Goal: Book appointment/travel/reservation

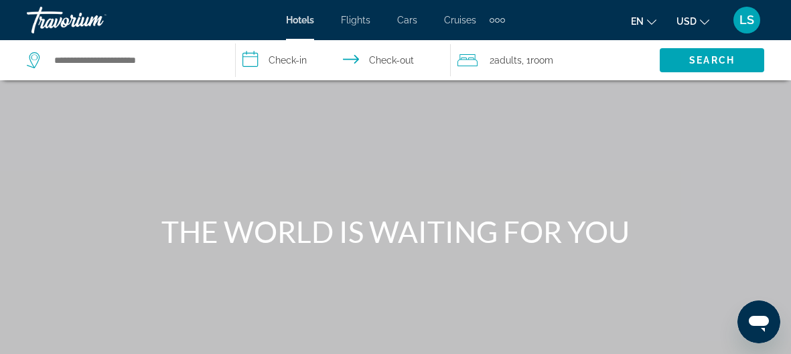
click at [655, 19] on icon "Change language" at bounding box center [651, 21] width 9 height 9
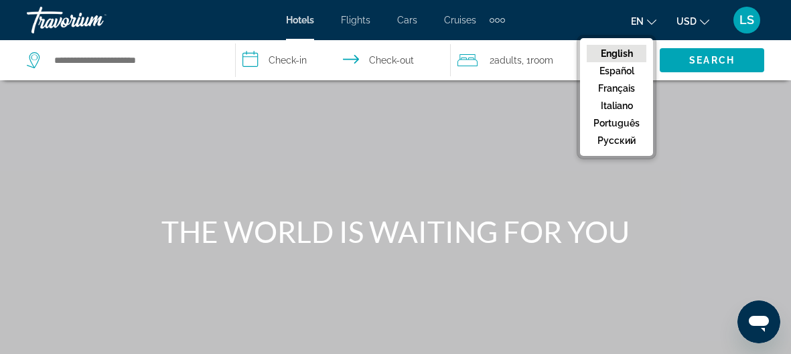
click at [653, 23] on icon "Change language" at bounding box center [651, 21] width 9 height 9
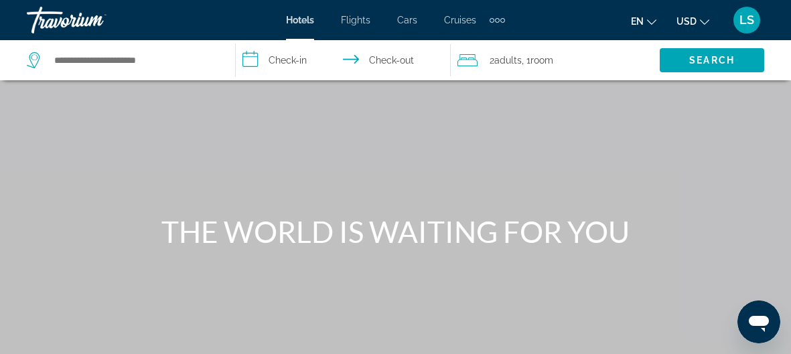
click at [704, 22] on icon "Change currency" at bounding box center [704, 21] width 9 height 9
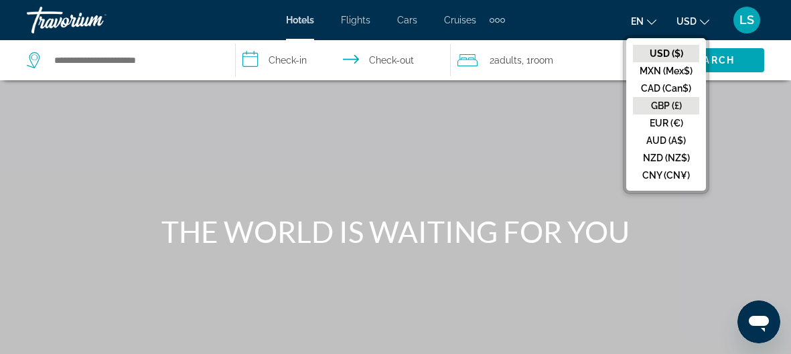
click at [669, 104] on button "GBP (£)" at bounding box center [666, 105] width 66 height 17
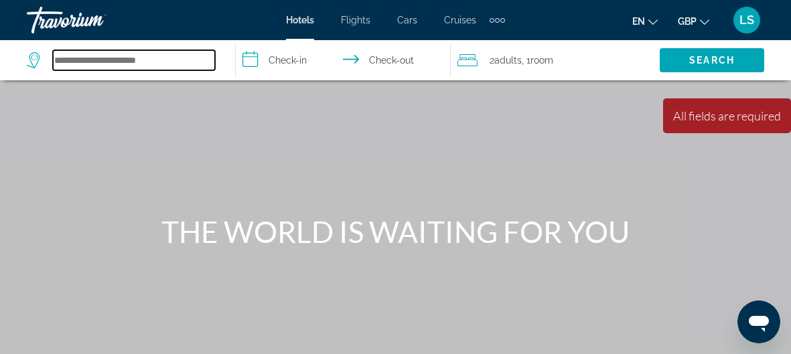
drag, startPoint x: 159, startPoint y: 59, endPoint x: 154, endPoint y: 66, distance: 8.7
click at [154, 66] on input "Search hotel destination" at bounding box center [134, 60] width 162 height 20
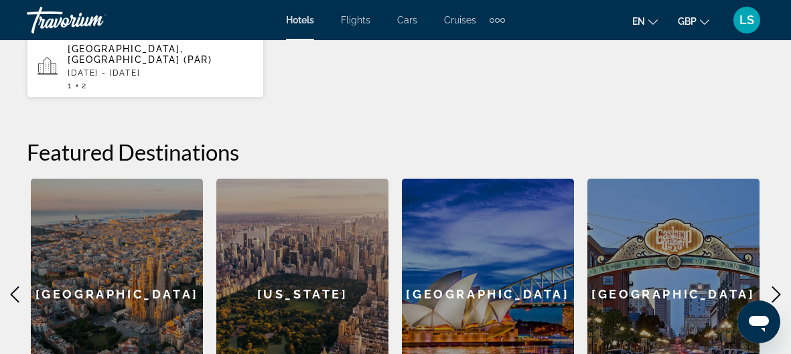
scroll to position [293, 0]
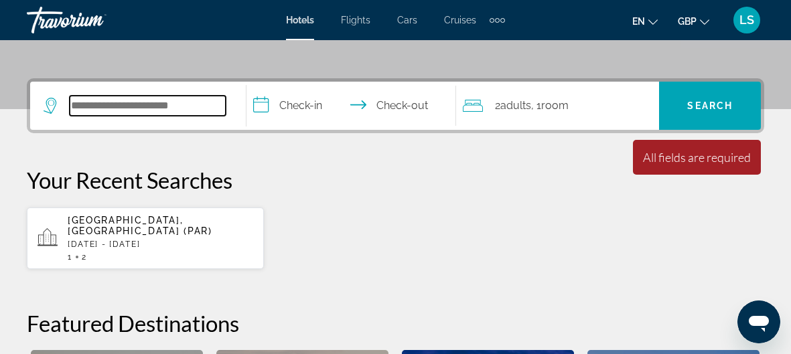
click at [163, 102] on input "Search hotel destination" at bounding box center [148, 106] width 156 height 20
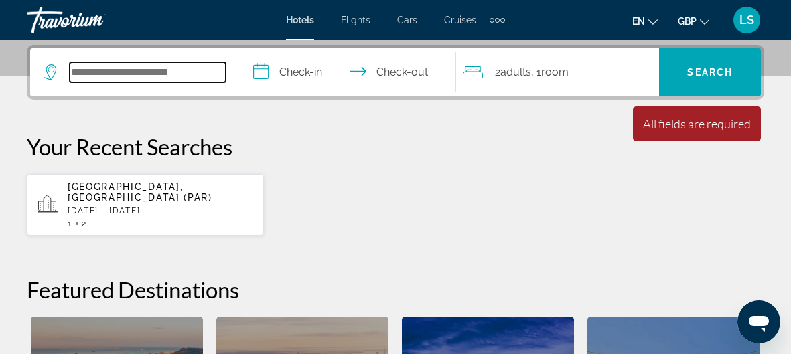
scroll to position [327, 0]
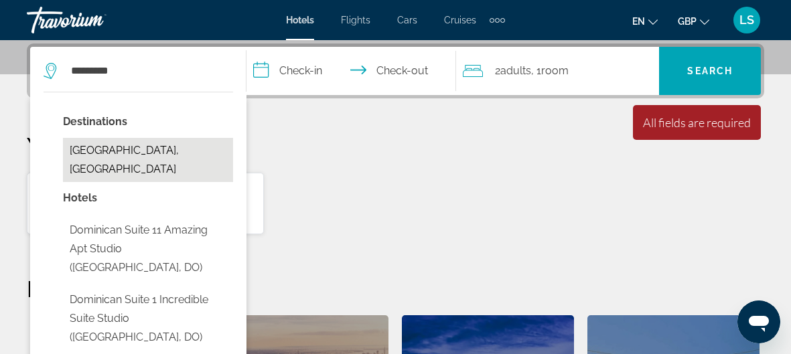
click at [121, 149] on button "[GEOGRAPHIC_DATA], [GEOGRAPHIC_DATA]" at bounding box center [148, 160] width 170 height 44
type input "**********"
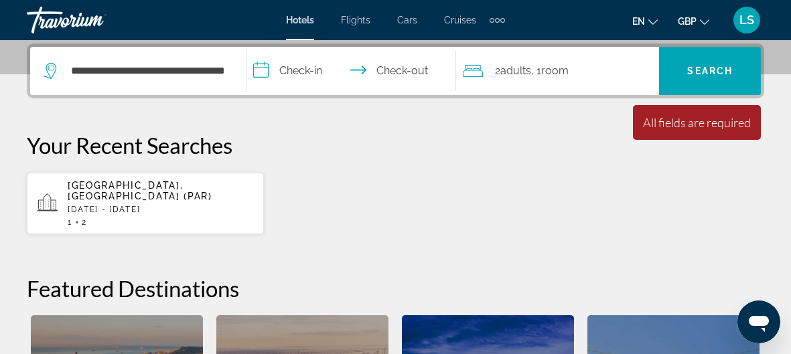
click at [358, 71] on input "**********" at bounding box center [353, 73] width 215 height 52
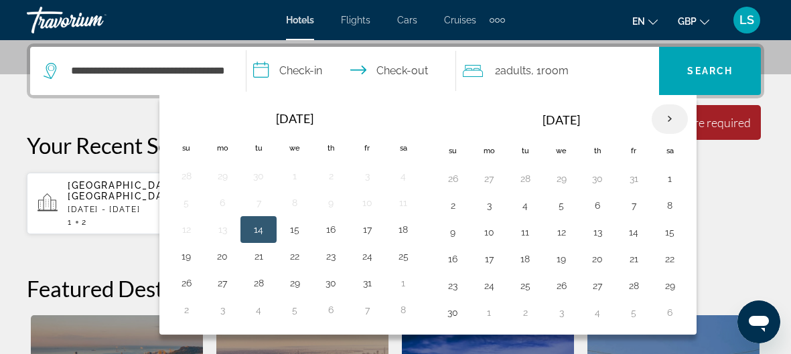
click at [659, 116] on th "Next month" at bounding box center [669, 118] width 36 height 29
click at [661, 112] on th "Next month" at bounding box center [669, 118] width 36 height 29
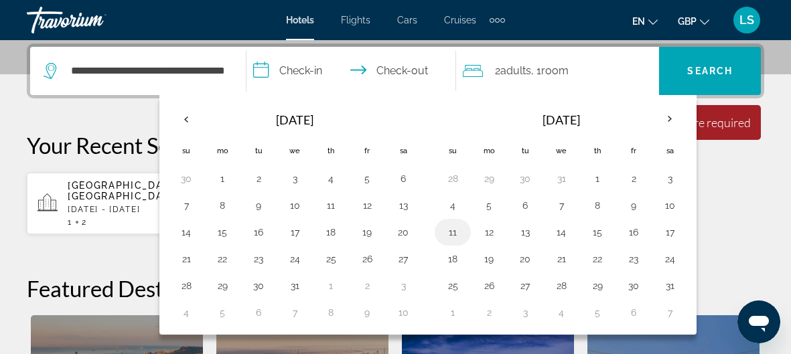
click at [447, 230] on button "11" at bounding box center [452, 232] width 21 height 19
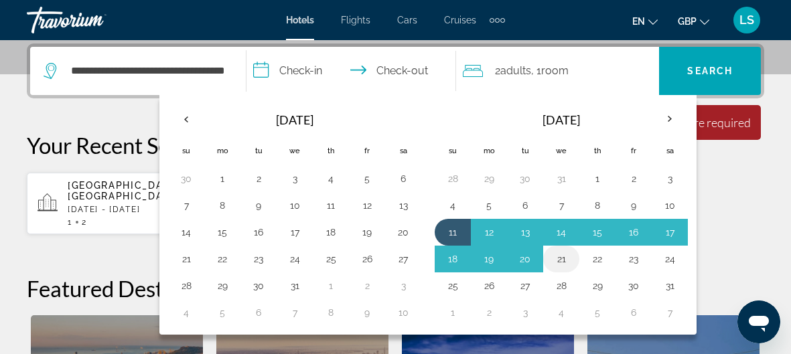
click at [555, 256] on button "21" at bounding box center [560, 259] width 21 height 19
type input "**********"
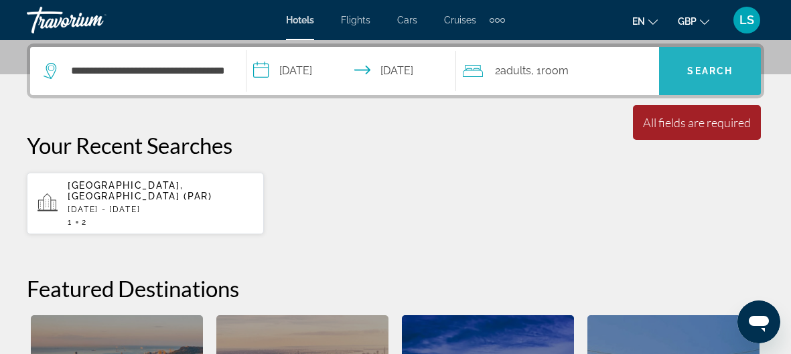
click at [699, 76] on button "Search" at bounding box center [710, 71] width 102 height 48
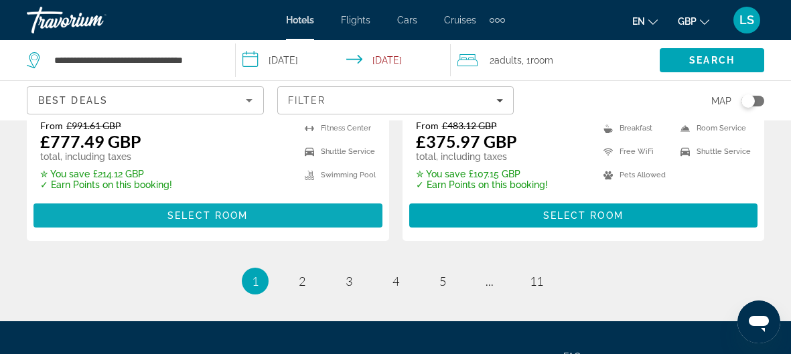
scroll to position [2939, 0]
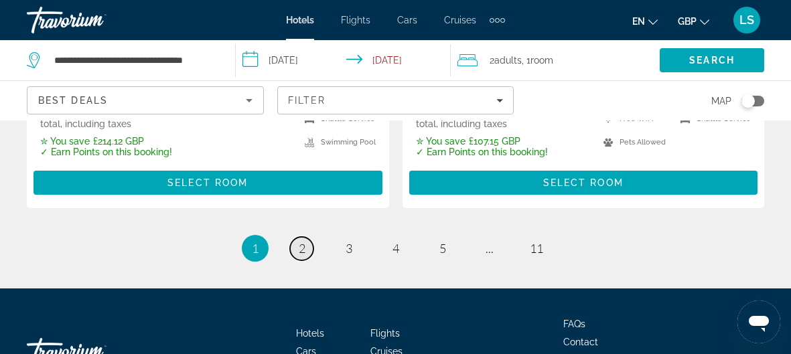
click at [299, 241] on span "2" at bounding box center [302, 248] width 7 height 15
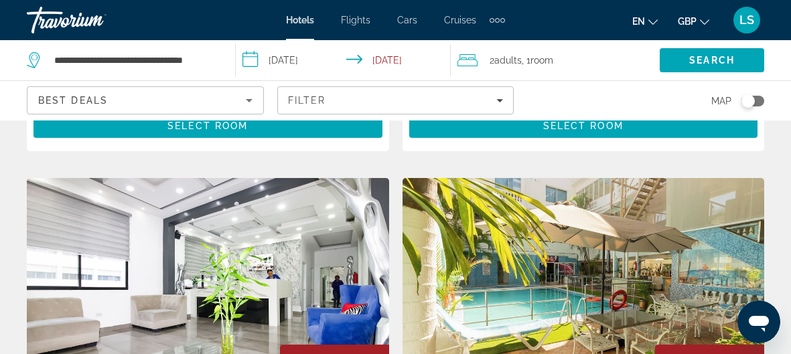
scroll to position [2530, 0]
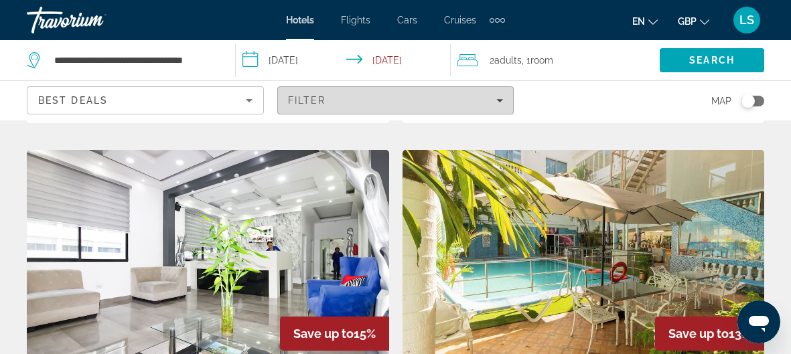
click at [496, 101] on icon "Filters" at bounding box center [499, 100] width 7 height 7
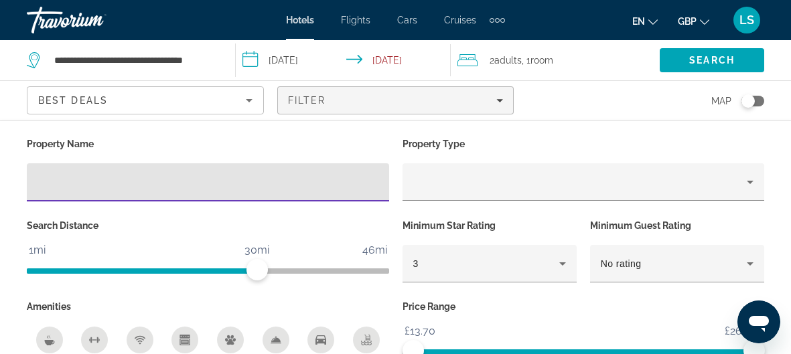
scroll to position [2605, 0]
click at [501, 100] on icon "Filters" at bounding box center [500, 100] width 7 height 3
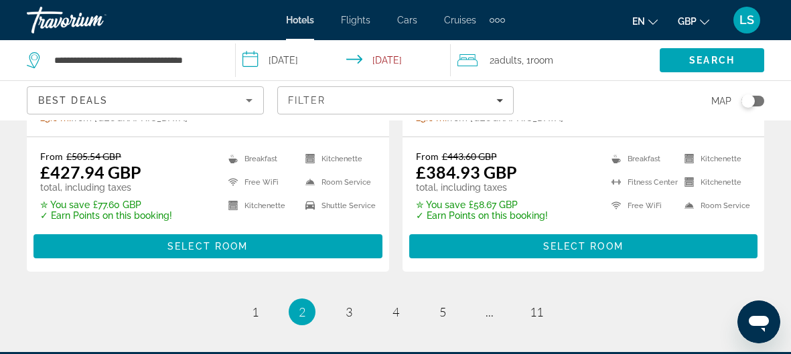
scroll to position [2973, 0]
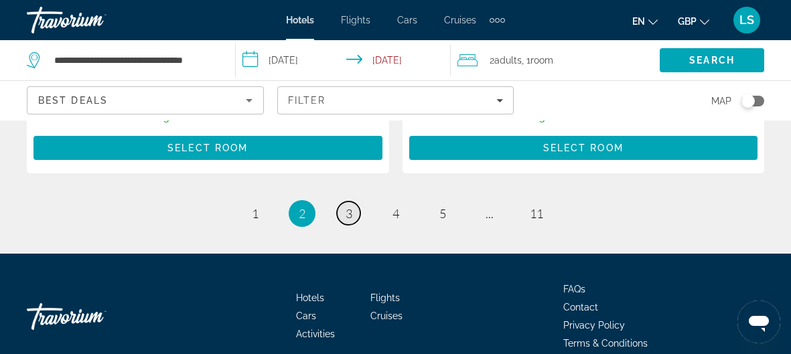
click at [352, 201] on link "page 3" at bounding box center [348, 212] width 23 height 23
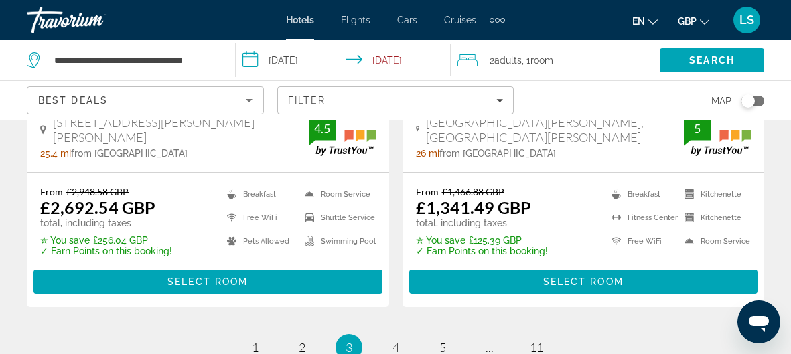
scroll to position [2920, 0]
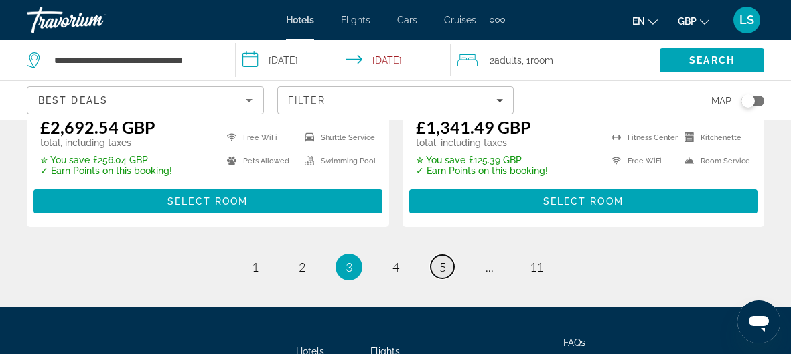
click at [442, 260] on span "5" at bounding box center [442, 267] width 7 height 15
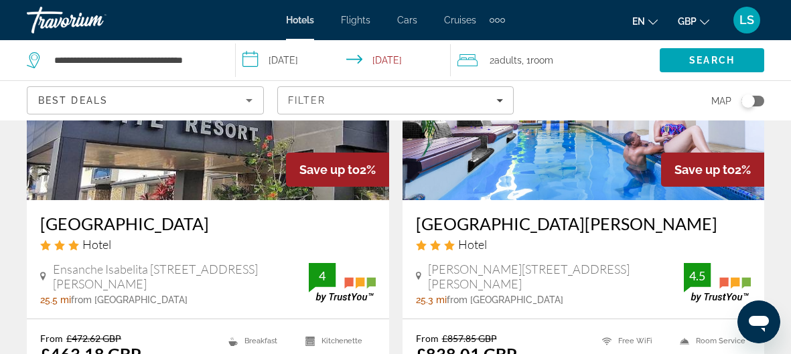
scroll to position [2877, 0]
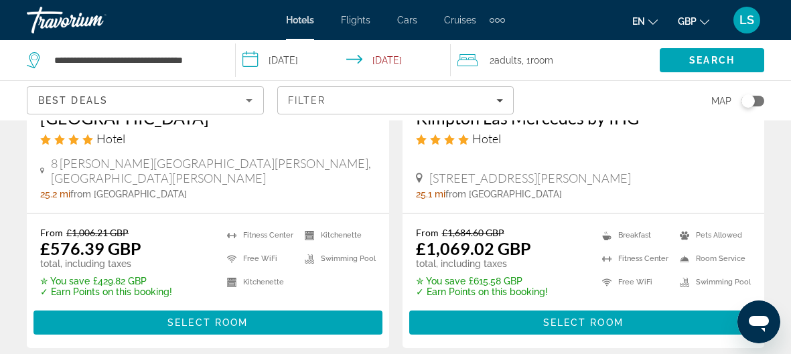
scroll to position [308, 0]
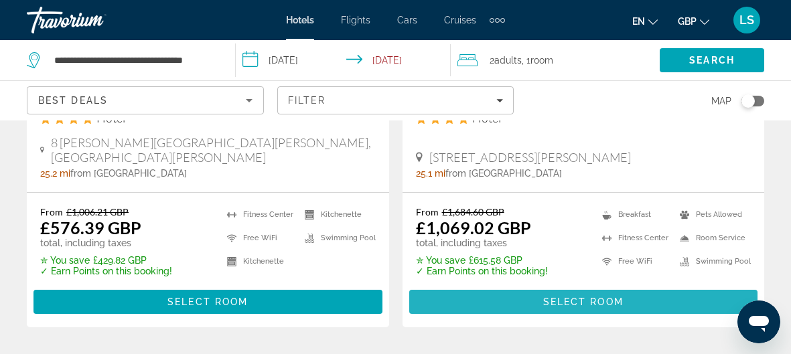
click at [584, 301] on span "Select Room" at bounding box center [583, 302] width 80 height 11
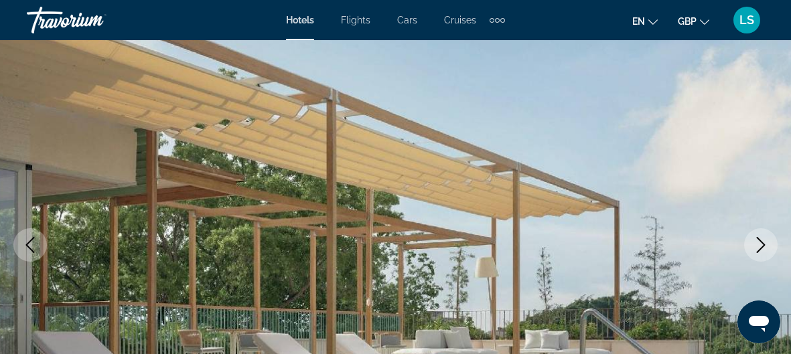
scroll to position [118, 0]
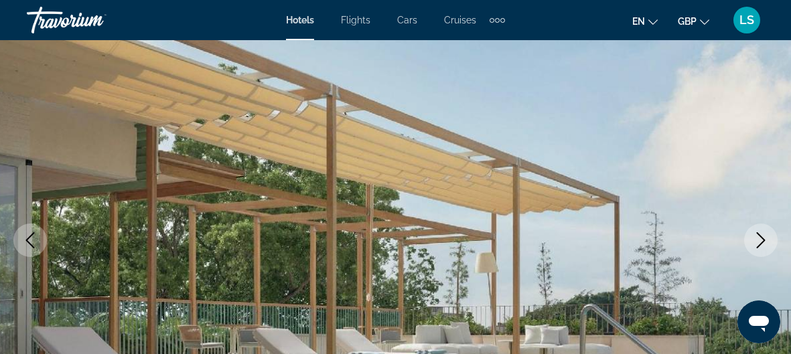
click at [756, 240] on icon "Next image" at bounding box center [760, 240] width 16 height 16
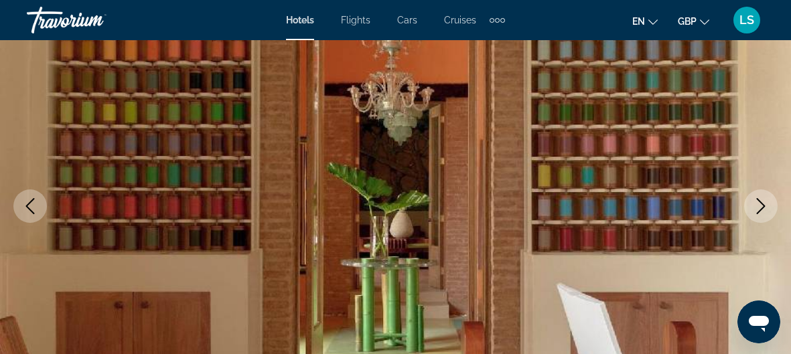
scroll to position [163, 0]
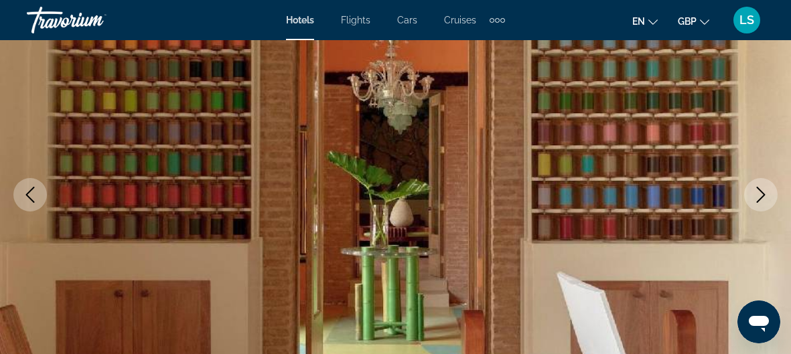
click at [760, 197] on icon "Next image" at bounding box center [760, 195] width 16 height 16
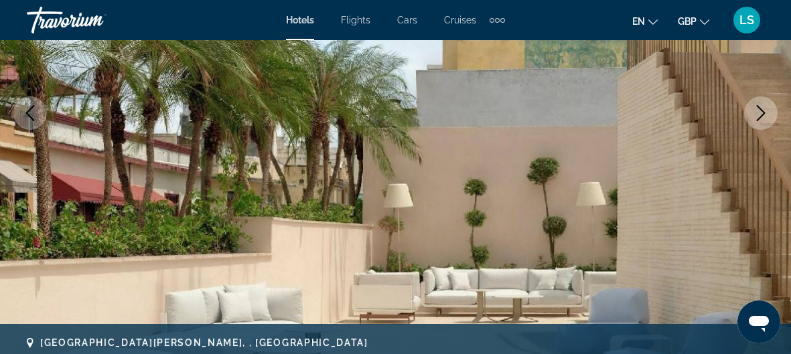
scroll to position [254, 0]
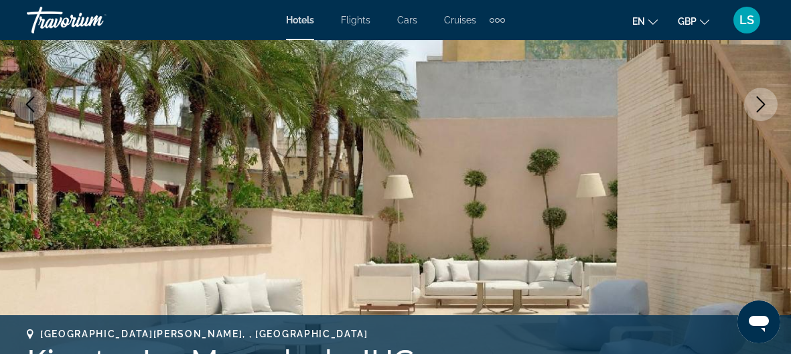
click at [764, 101] on icon "Next image" at bounding box center [760, 104] width 16 height 16
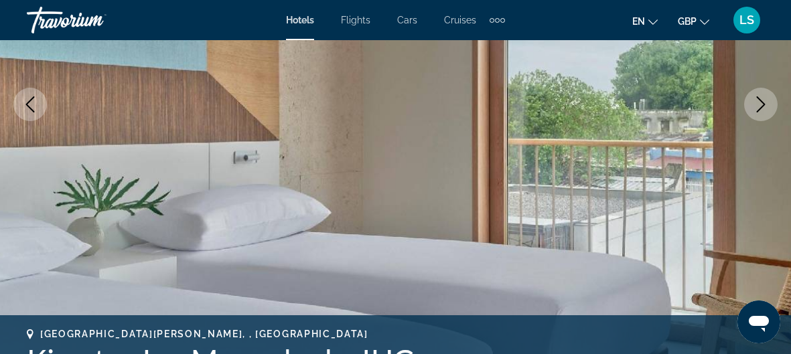
click at [765, 108] on icon "Next image" at bounding box center [760, 104] width 16 height 16
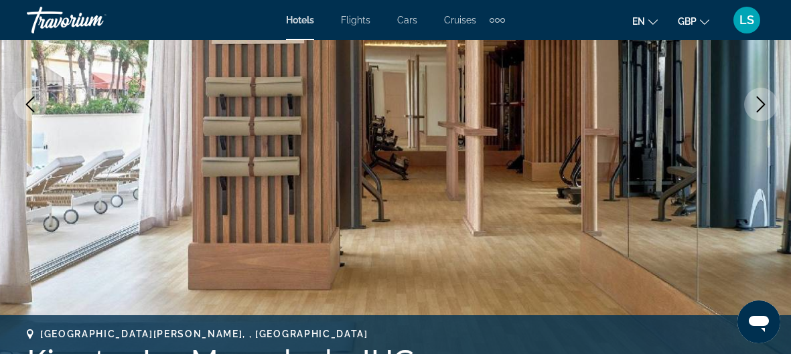
click at [764, 108] on icon "Next image" at bounding box center [760, 104] width 16 height 16
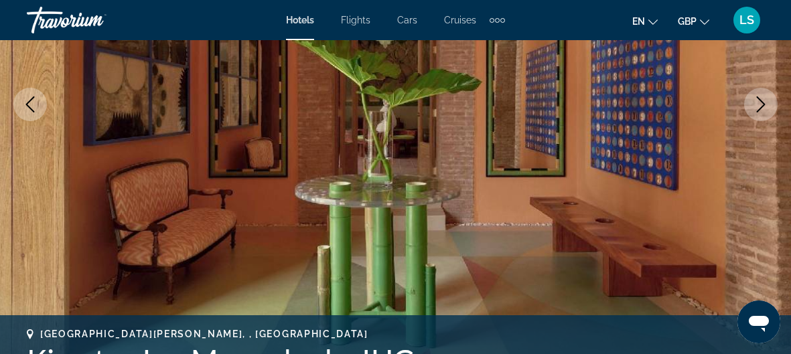
click at [764, 108] on icon "Next image" at bounding box center [760, 104] width 16 height 16
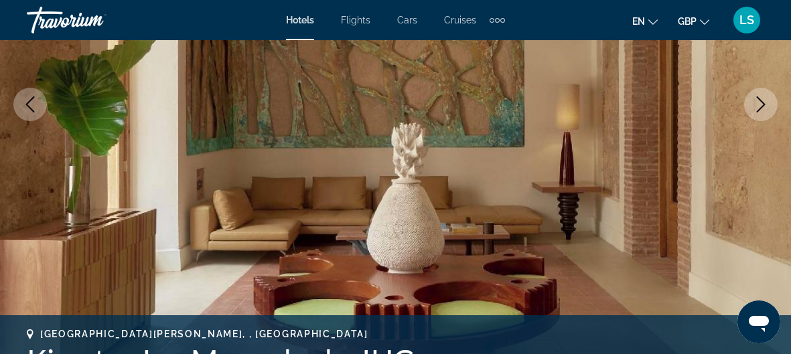
click at [766, 110] on icon "Next image" at bounding box center [760, 104] width 16 height 16
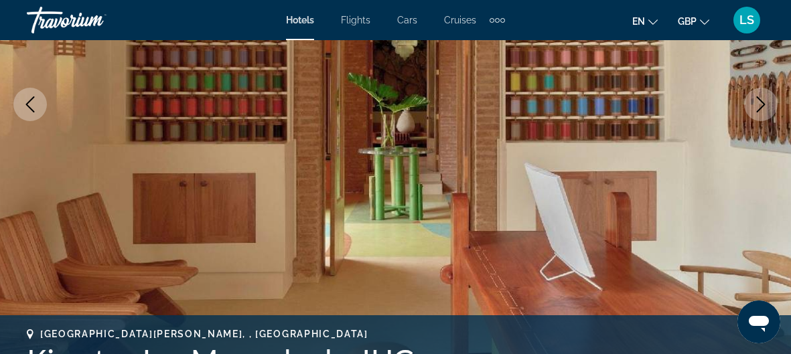
click at [766, 110] on icon "Next image" at bounding box center [760, 104] width 16 height 16
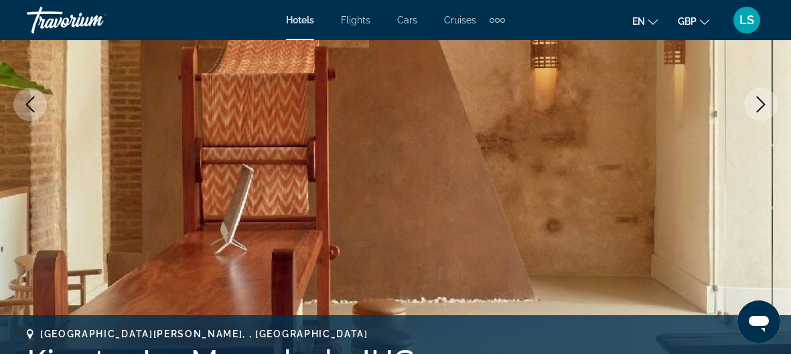
click at [766, 110] on icon "Next image" at bounding box center [760, 104] width 16 height 16
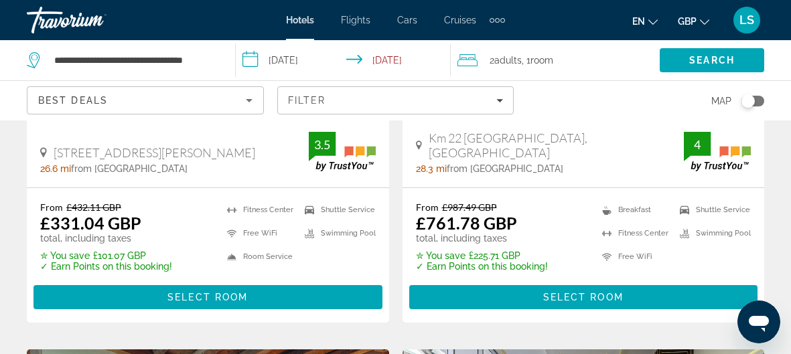
scroll to position [2324, 0]
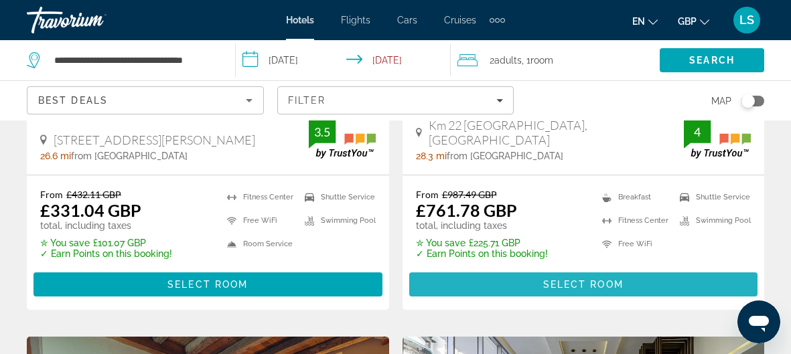
click at [534, 268] on span "Main content" at bounding box center [583, 284] width 349 height 32
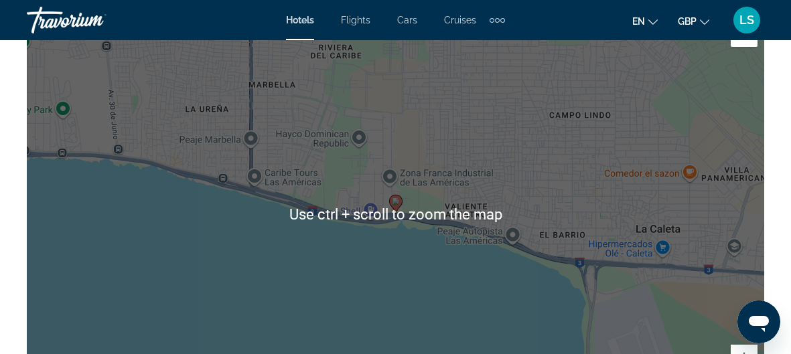
scroll to position [1570, 0]
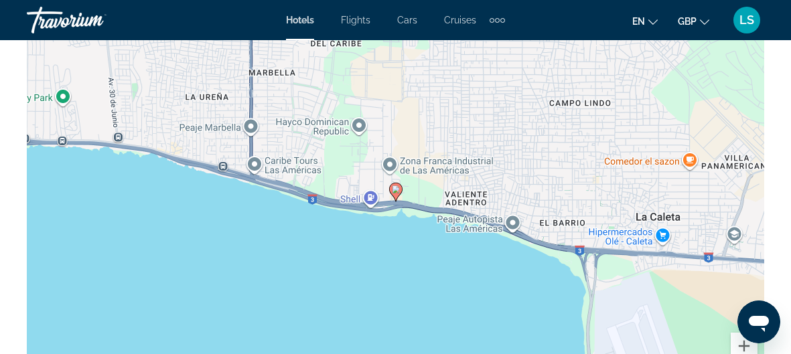
click at [415, 212] on div "To activate drag with keyboard, press Alt + Enter. Once in keyboard drag state,…" at bounding box center [395, 202] width 737 height 402
click at [419, 210] on div "To activate drag with keyboard, press Alt + Enter. Once in keyboard drag state,…" at bounding box center [395, 202] width 737 height 402
click at [421, 212] on div "To activate drag with keyboard, press Alt + Enter. Once in keyboard drag state,…" at bounding box center [395, 202] width 737 height 402
click at [396, 188] on image "Main content" at bounding box center [396, 189] width 8 height 8
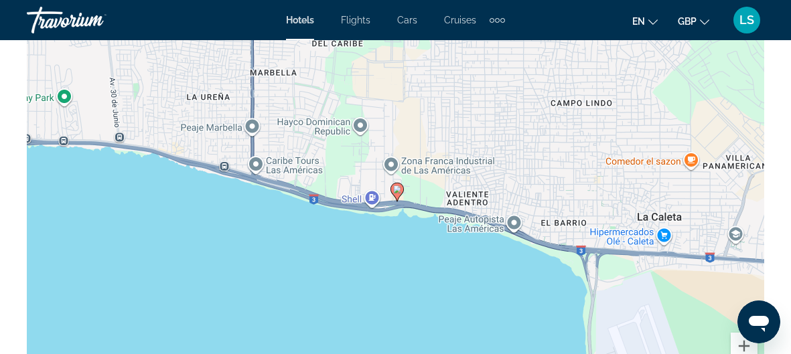
click at [400, 189] on image "Main content" at bounding box center [397, 189] width 8 height 8
click at [400, 188] on image "Main content" at bounding box center [397, 189] width 8 height 8
click at [400, 187] on image "Main content" at bounding box center [397, 189] width 8 height 8
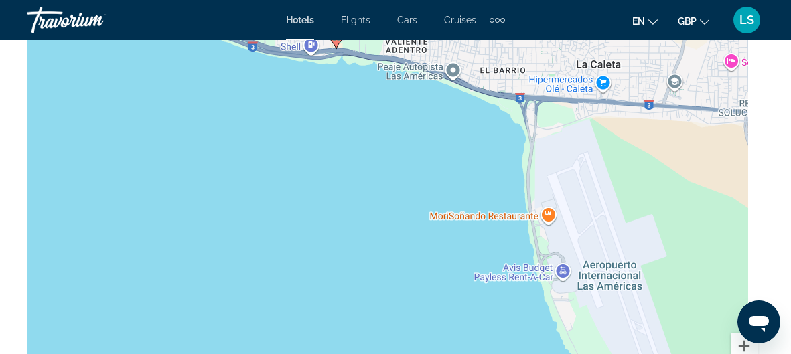
drag, startPoint x: 401, startPoint y: 175, endPoint x: 335, endPoint y: 23, distance: 165.5
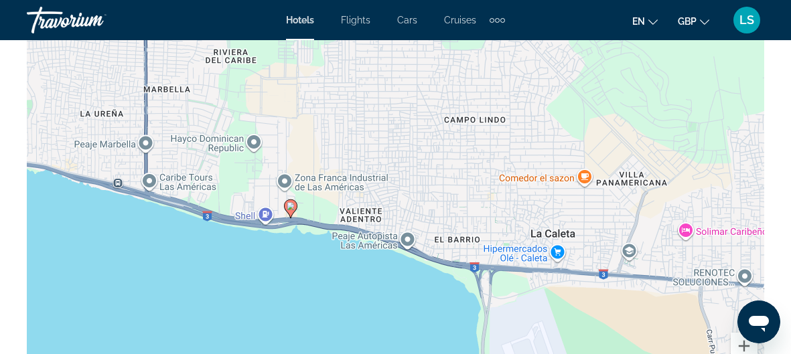
drag, startPoint x: 335, startPoint y: 68, endPoint x: 288, endPoint y: 227, distance: 165.4
click at [290, 230] on div "To activate drag with keyboard, press Alt + Enter. Once in keyboard drag state,…" at bounding box center [395, 202] width 737 height 402
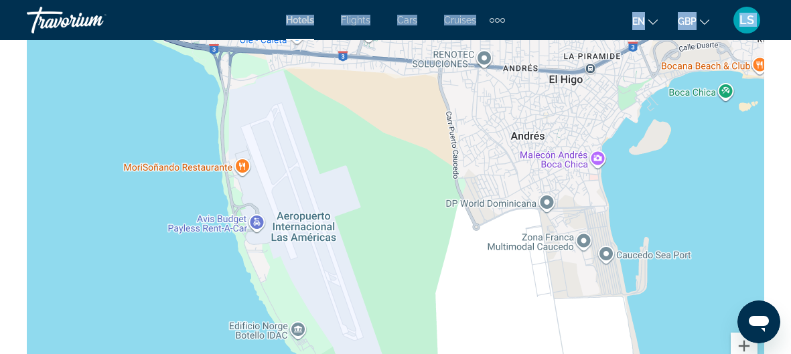
drag, startPoint x: 304, startPoint y: 219, endPoint x: 48, endPoint y: 4, distance: 334.5
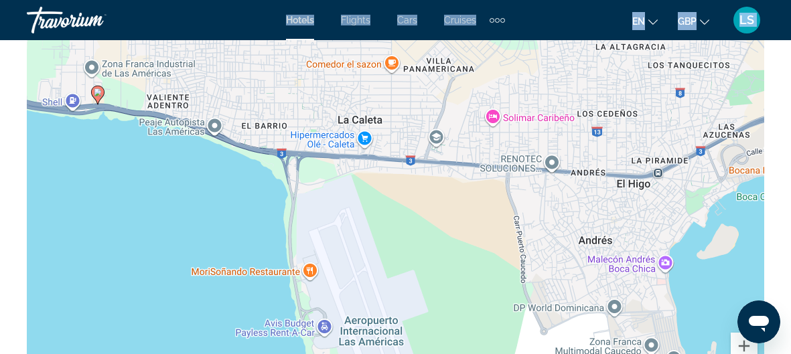
drag, startPoint x: 266, startPoint y: 200, endPoint x: 272, endPoint y: 210, distance: 11.4
click at [278, 220] on div "To activate drag with keyboard, press Alt + Enter. Once in keyboard drag state,…" at bounding box center [395, 202] width 737 height 402
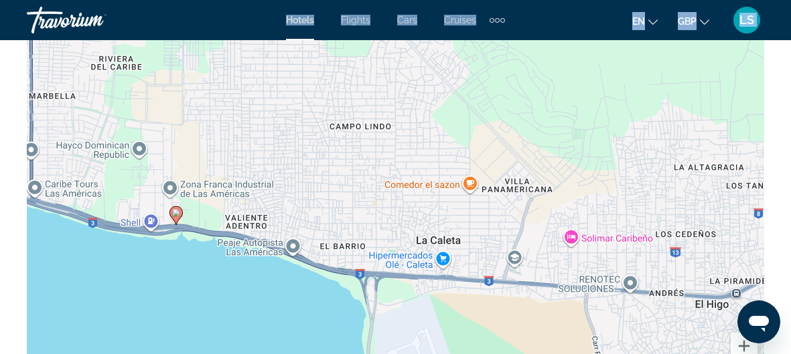
drag, startPoint x: 179, startPoint y: 135, endPoint x: 240, endPoint y: 249, distance: 129.4
click at [262, 264] on div "To activate drag with keyboard, press Alt + Enter. Once in keyboard drag state,…" at bounding box center [395, 202] width 737 height 402
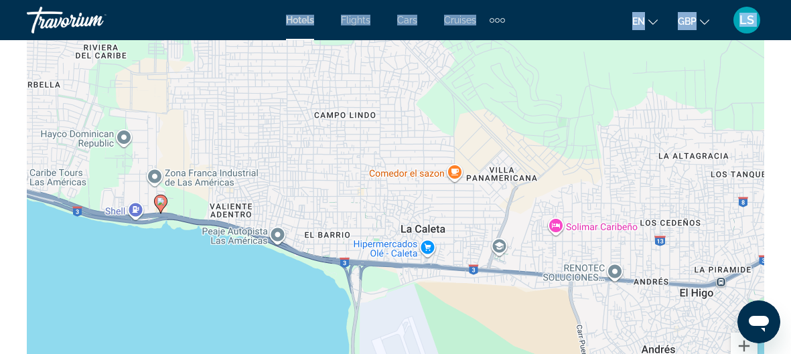
click at [161, 201] on image "Main content" at bounding box center [161, 201] width 8 height 8
click at [159, 201] on image "Main content" at bounding box center [161, 201] width 8 height 8
click at [160, 201] on image "Main content" at bounding box center [161, 201] width 8 height 8
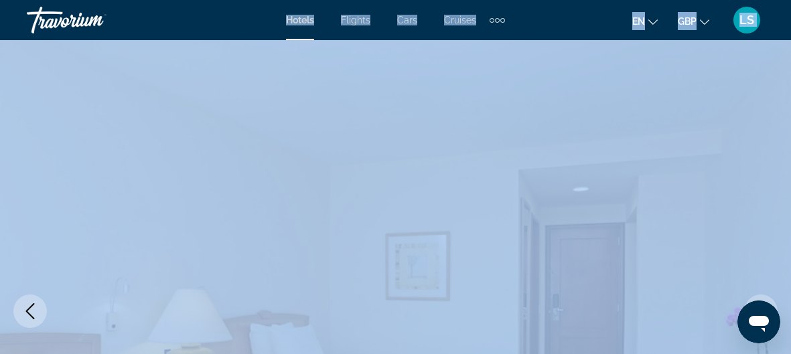
scroll to position [0, 0]
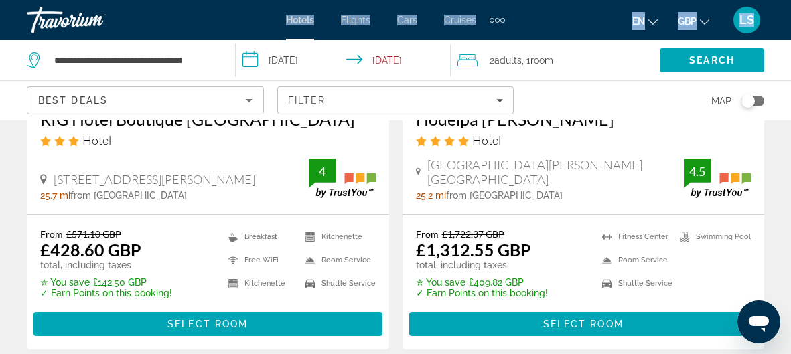
scroll to position [1771, 0]
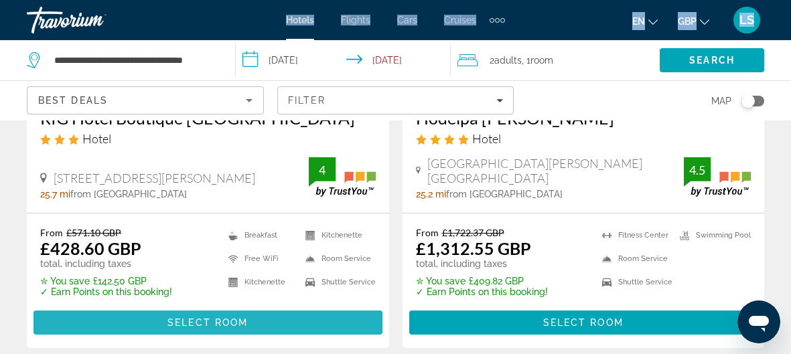
click at [192, 322] on span "Select Room" at bounding box center [207, 322] width 80 height 11
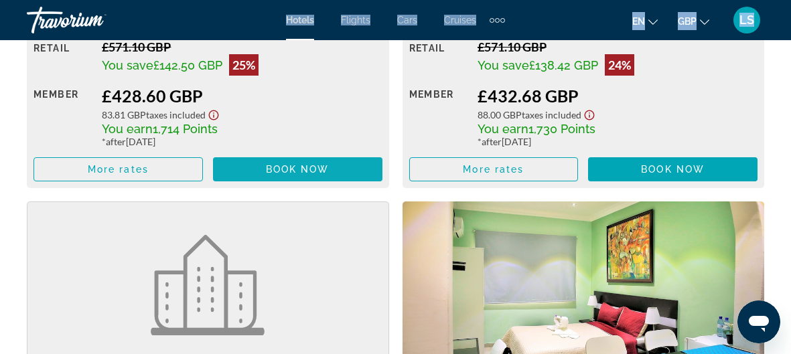
scroll to position [2145, 0]
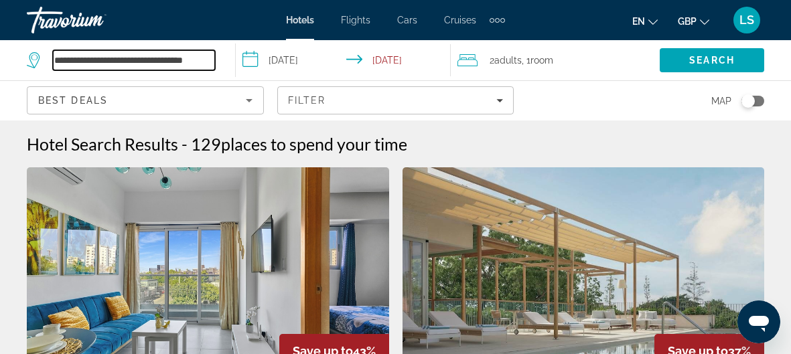
click at [204, 59] on input "**********" at bounding box center [134, 60] width 162 height 20
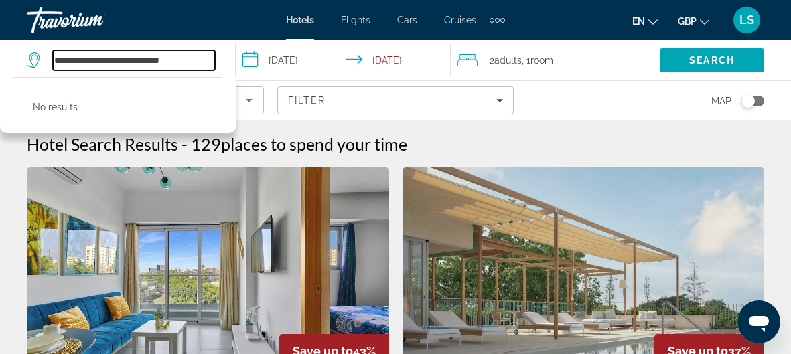
click at [206, 52] on input "**********" at bounding box center [134, 60] width 162 height 20
type input "*"
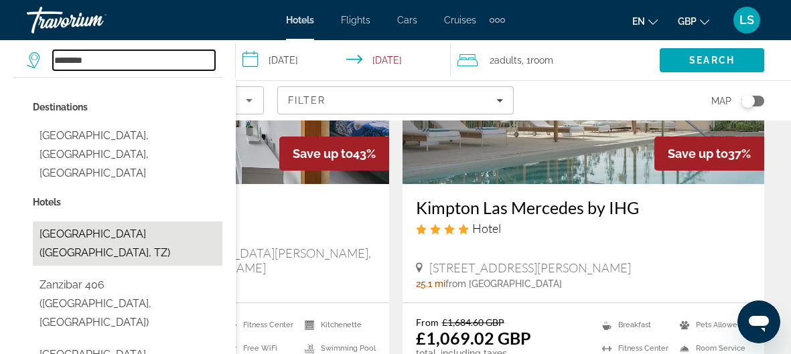
scroll to position [197, 0]
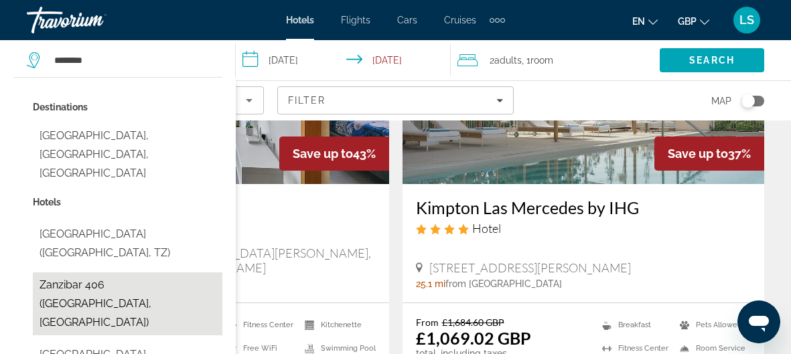
click at [218, 272] on button "Zanzibar 406 ([GEOGRAPHIC_DATA], [GEOGRAPHIC_DATA])" at bounding box center [127, 303] width 189 height 63
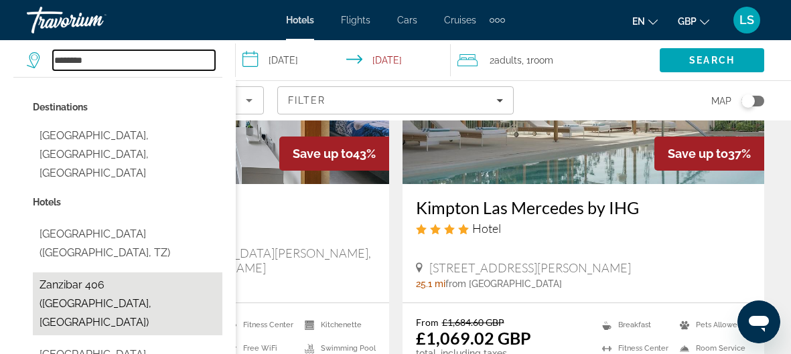
type input "**********"
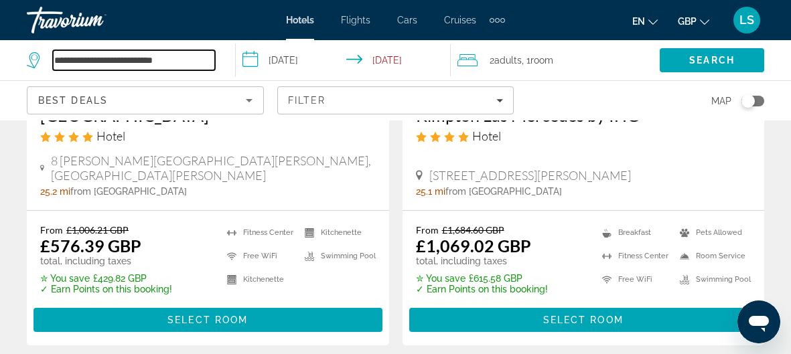
scroll to position [147, 0]
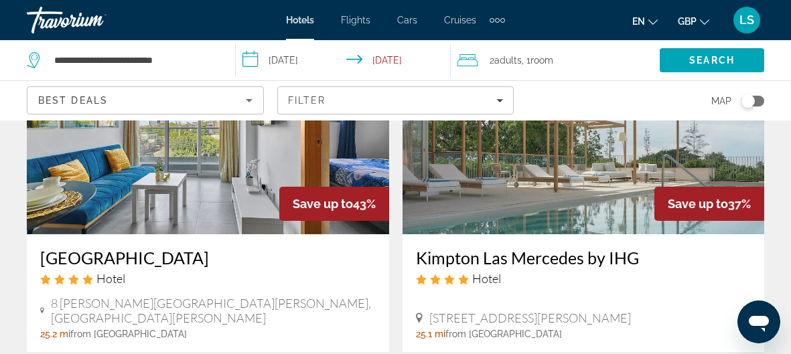
click at [248, 59] on input "**********" at bounding box center [346, 62] width 221 height 44
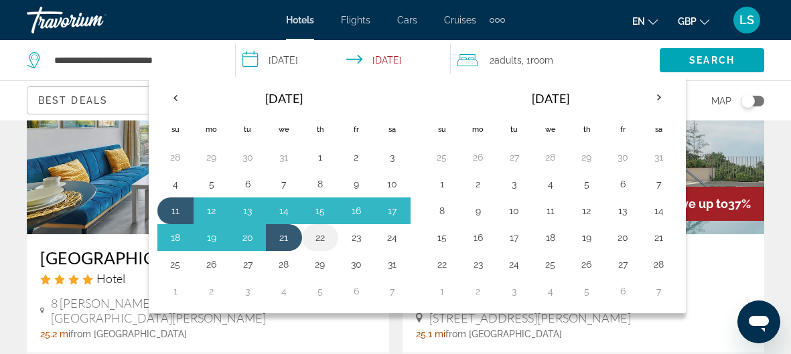
click at [317, 234] on button "22" at bounding box center [319, 237] width 21 height 19
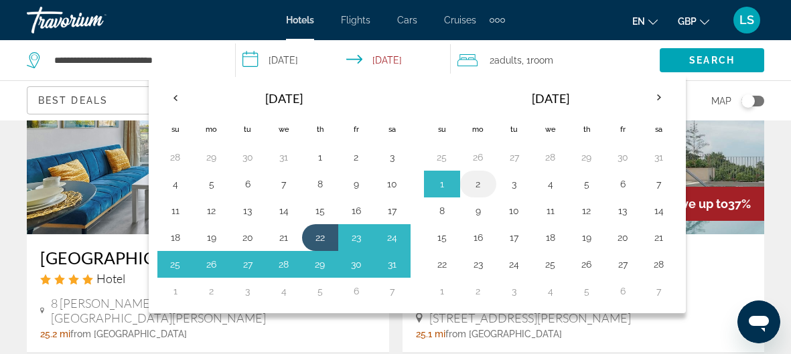
click at [470, 182] on button "2" at bounding box center [477, 184] width 21 height 19
type input "**********"
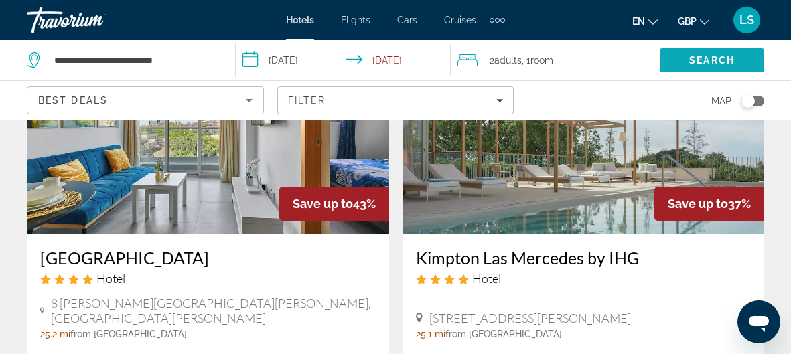
click at [699, 55] on span "Search" at bounding box center [712, 60] width 46 height 11
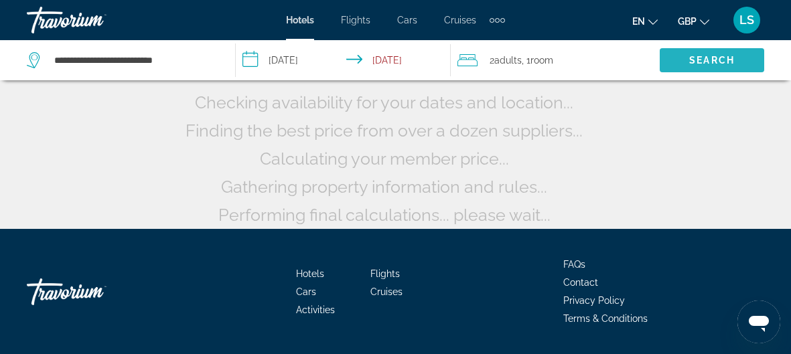
scroll to position [13, 0]
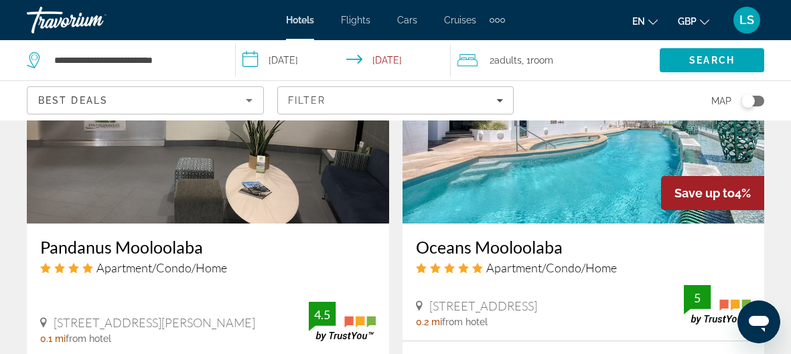
scroll to position [2087, 0]
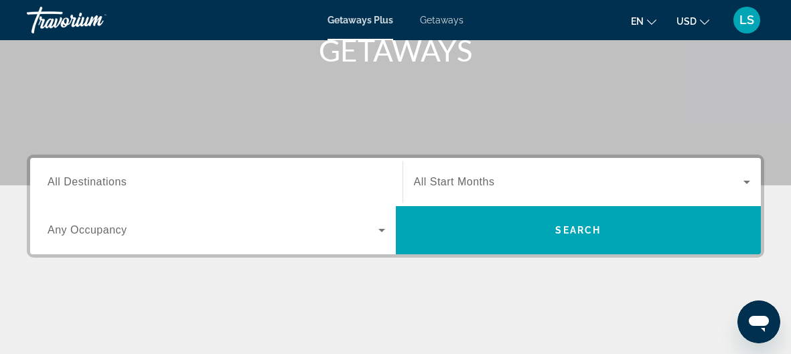
scroll to position [260, 0]
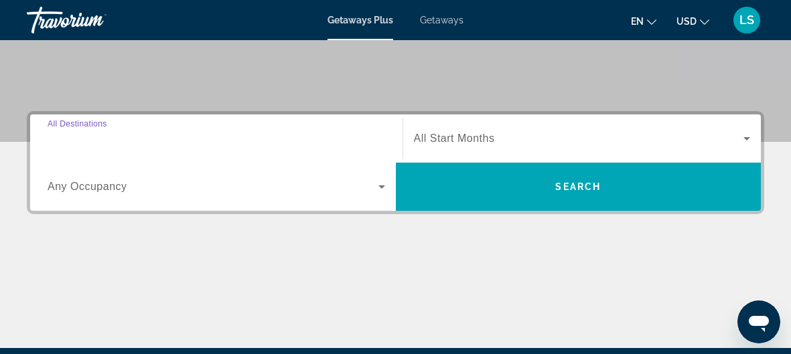
click at [297, 131] on input "Destination All Destinations" at bounding box center [216, 139] width 337 height 16
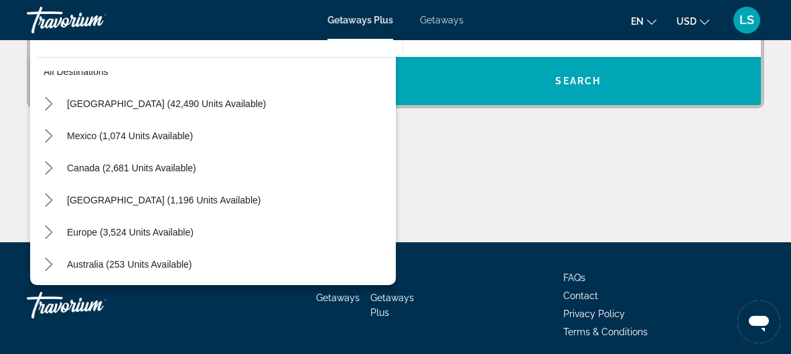
scroll to position [21, 0]
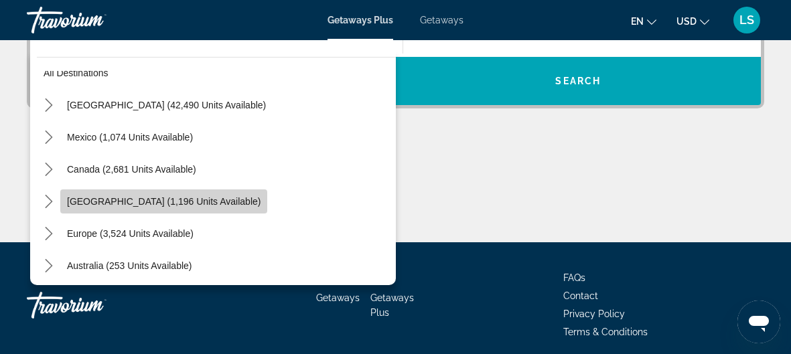
click at [145, 198] on span "[GEOGRAPHIC_DATA] (1,196 units available)" at bounding box center [163, 201] width 193 height 11
type input "**********"
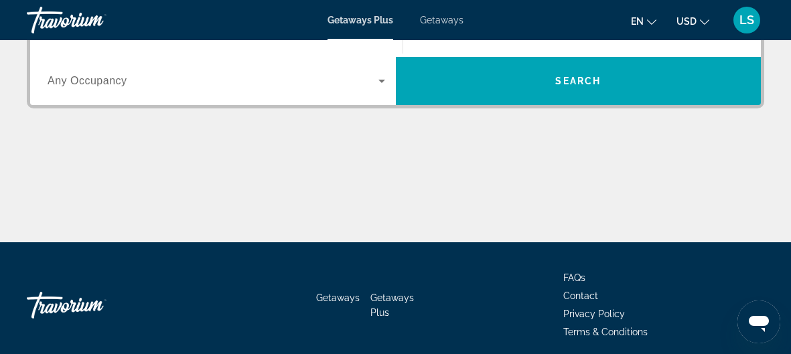
scroll to position [327, 0]
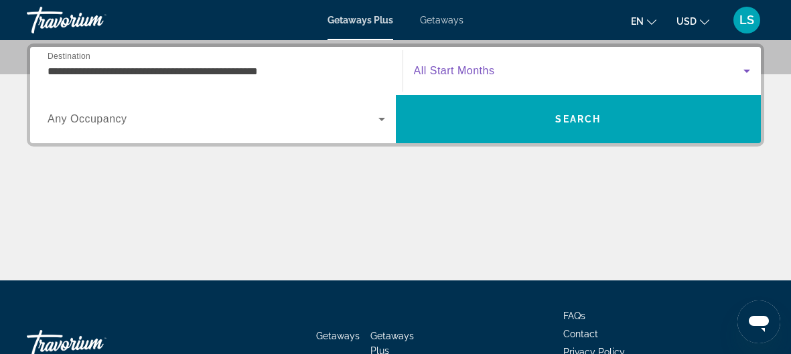
click at [730, 72] on span "Search widget" at bounding box center [579, 71] width 330 height 16
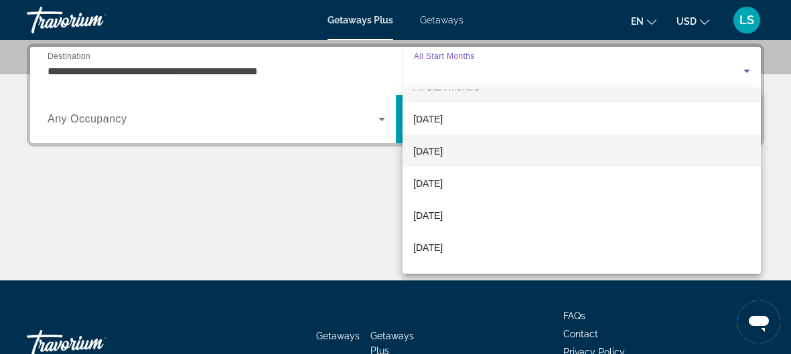
scroll to position [37, 0]
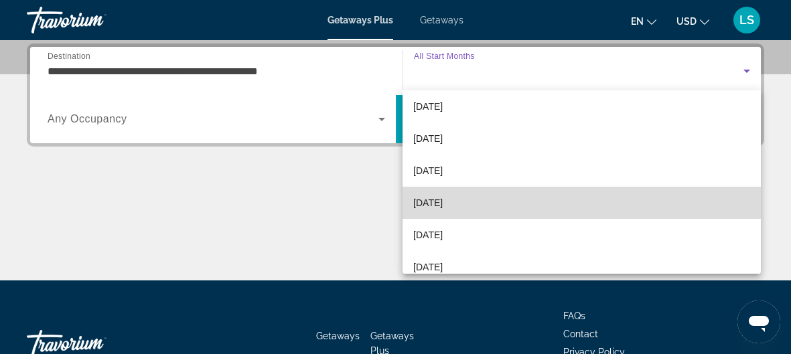
click at [442, 200] on span "[DATE]" at bounding box center [427, 203] width 29 height 16
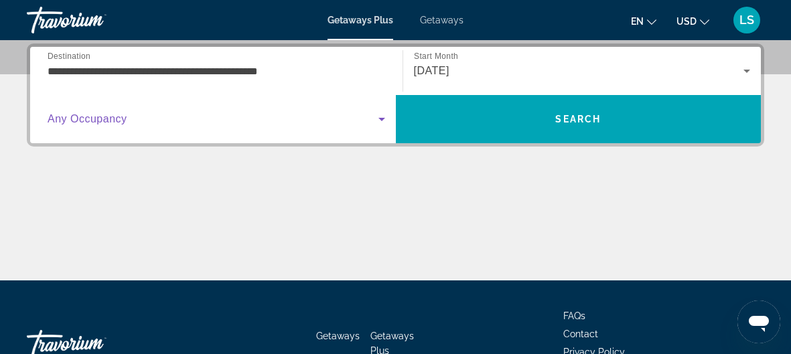
click at [388, 125] on icon "Search widget" at bounding box center [382, 119] width 16 height 16
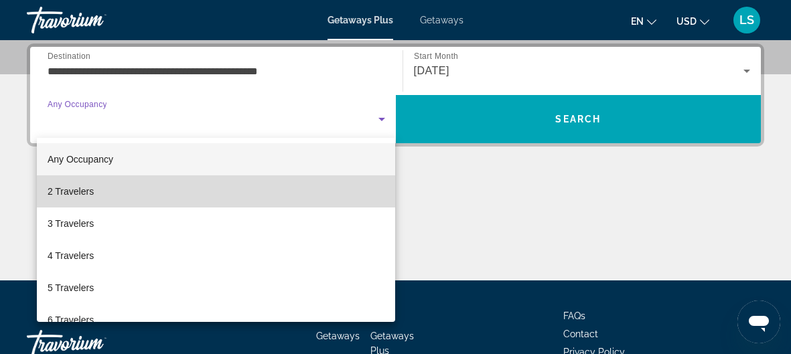
click at [84, 191] on span "2 Travelers" at bounding box center [71, 191] width 46 height 16
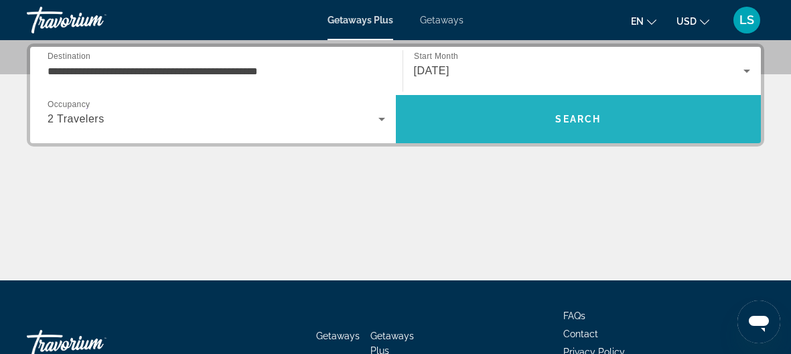
click at [592, 120] on span "Search" at bounding box center [578, 119] width 46 height 11
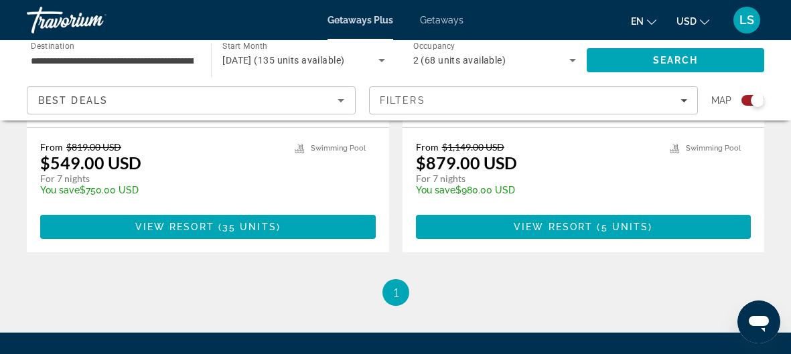
scroll to position [2145, 0]
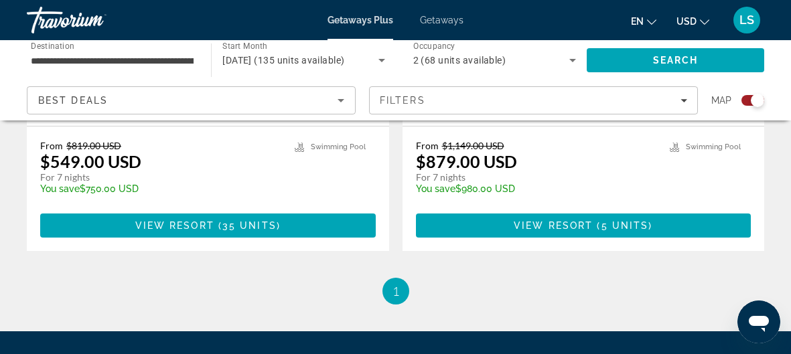
click at [704, 18] on icon "Change currency" at bounding box center [704, 21] width 9 height 9
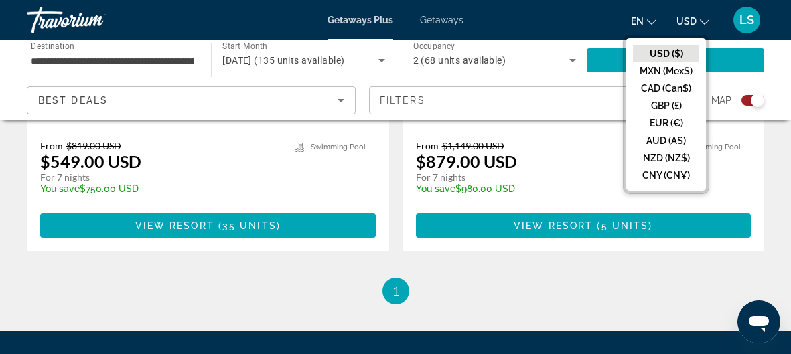
click at [675, 102] on button "GBP (£)" at bounding box center [666, 105] width 66 height 17
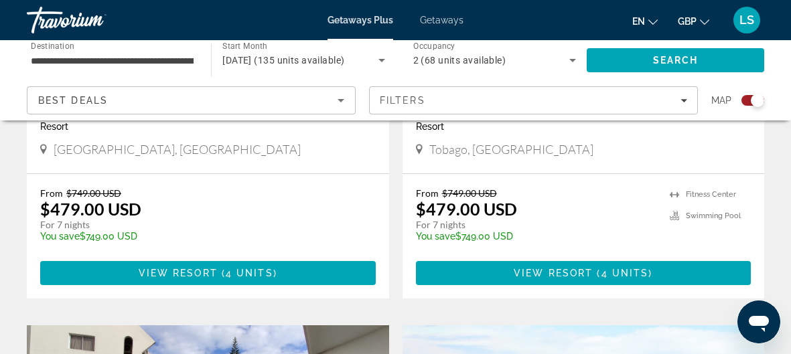
scroll to position [713, 0]
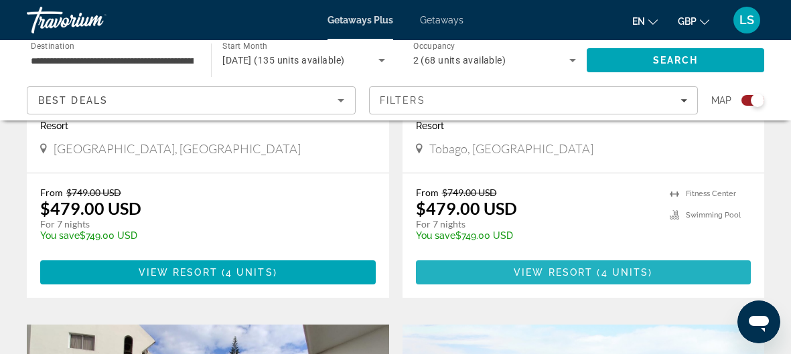
click at [596, 272] on span "Main content" at bounding box center [594, 272] width 4 height 11
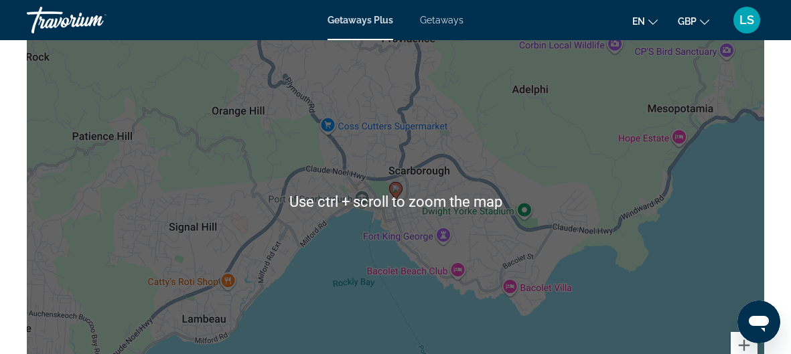
scroll to position [2086, 0]
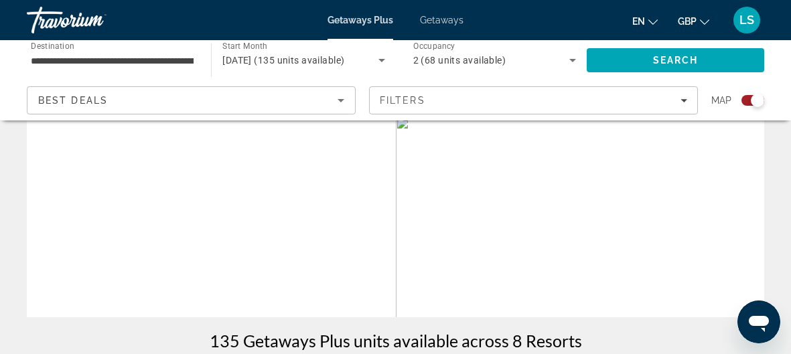
scroll to position [221, 0]
